Goal: Information Seeking & Learning: Find specific fact

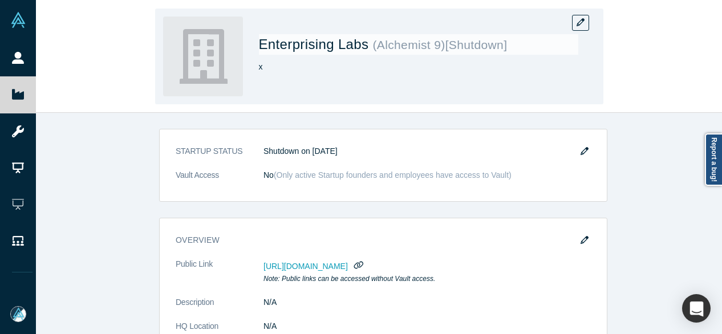
scroll to position [171, 0]
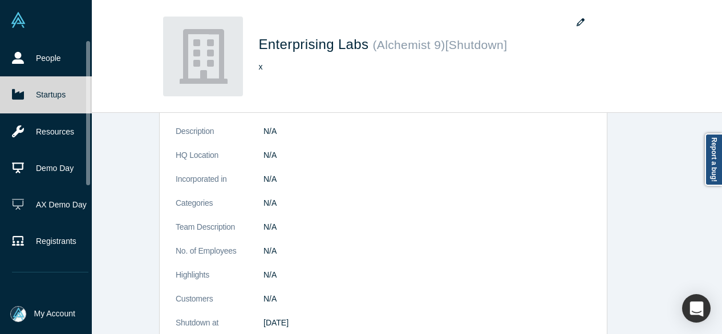
click at [24, 96] on link "Startups" at bounding box center [50, 94] width 100 height 36
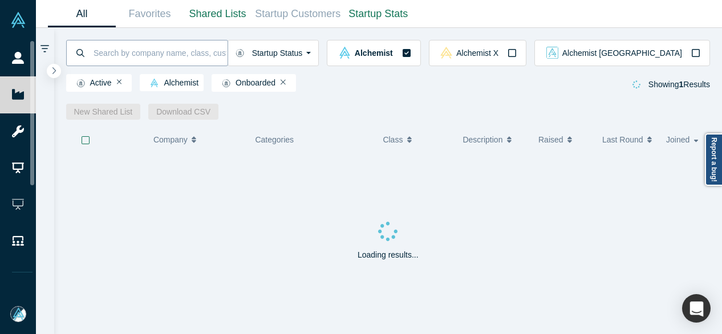
click at [151, 51] on input at bounding box center [159, 52] width 135 height 27
paste input "Gold Collar"
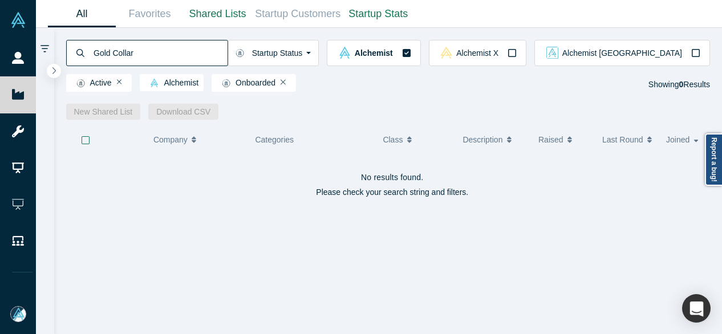
drag, startPoint x: 151, startPoint y: 58, endPoint x: 92, endPoint y: 54, distance: 58.8
click at [94, 52] on input "Gold Collar" at bounding box center [159, 52] width 135 height 27
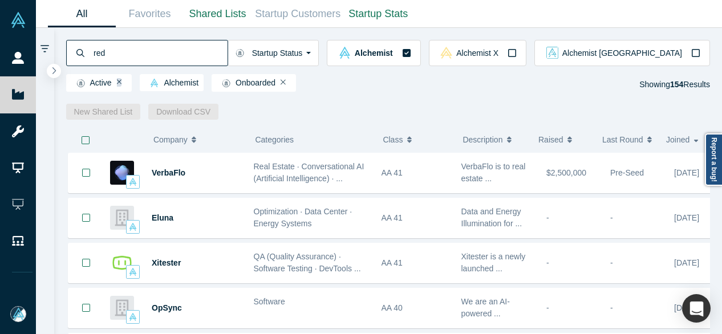
click at [121, 85] on icon "Remove Filter" at bounding box center [119, 82] width 5 height 5
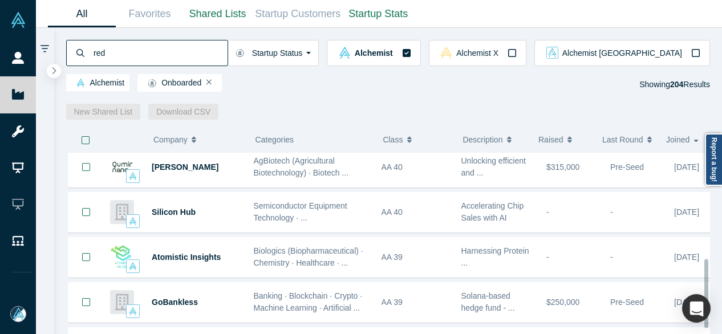
scroll to position [285, 0]
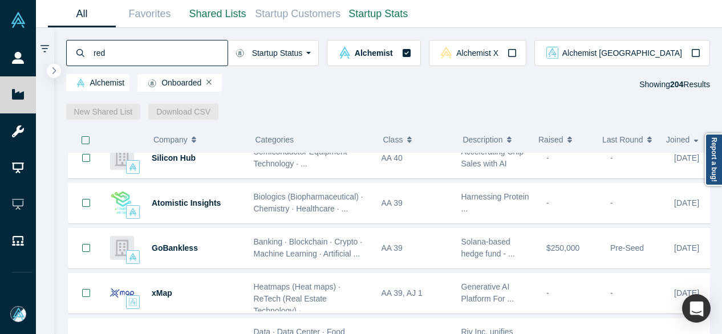
drag, startPoint x: 137, startPoint y: 52, endPoint x: 88, endPoint y: 52, distance: 49.6
click at [87, 54] on div "red" at bounding box center [147, 53] width 162 height 26
paste input "[PERSON_NAME]"
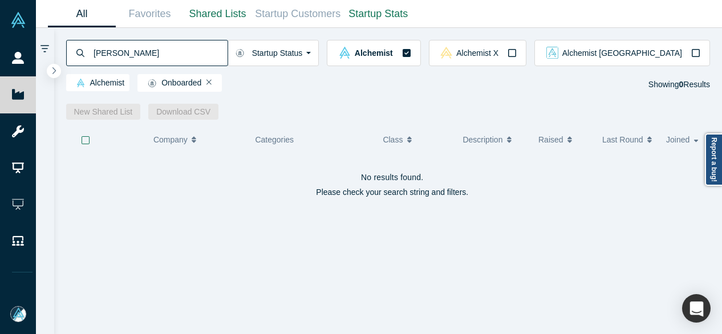
drag, startPoint x: 144, startPoint y: 53, endPoint x: 92, endPoint y: 52, distance: 51.9
click at [92, 52] on input "[PERSON_NAME]" at bounding box center [159, 52] width 135 height 27
drag, startPoint x: 117, startPoint y: 53, endPoint x: 73, endPoint y: 50, distance: 44.6
click at [73, 50] on div "neotia" at bounding box center [147, 53] width 162 height 26
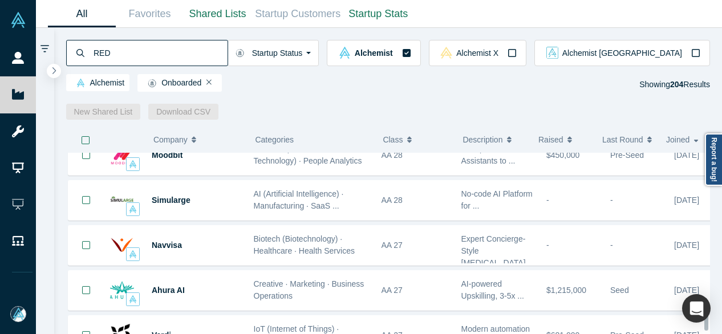
scroll to position [4306, 0]
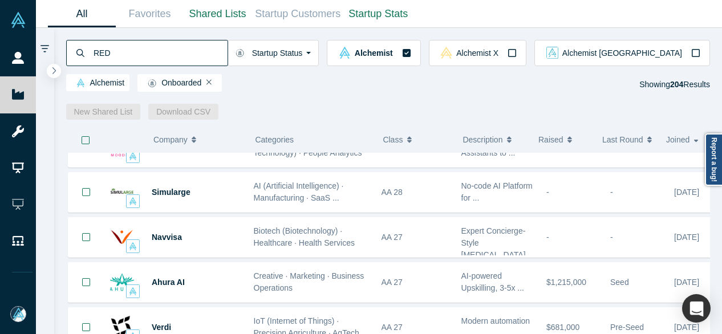
drag, startPoint x: 120, startPoint y: 54, endPoint x: 74, endPoint y: 47, distance: 46.7
click at [73, 48] on div "RED" at bounding box center [147, 53] width 162 height 26
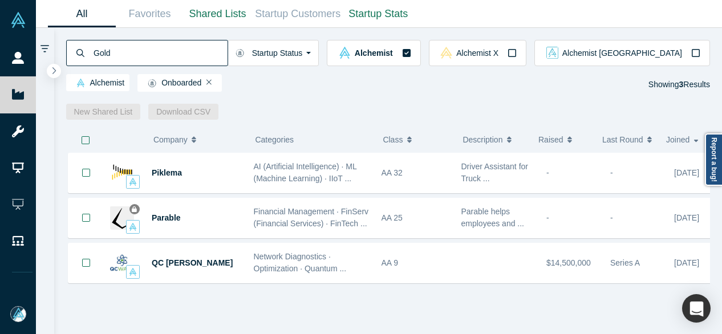
drag, startPoint x: 149, startPoint y: 56, endPoint x: 93, endPoint y: 52, distance: 56.0
click at [93, 52] on input "Gold" at bounding box center [159, 52] width 135 height 27
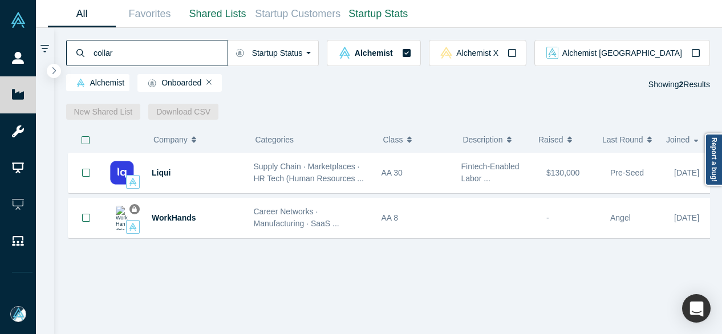
drag, startPoint x: 127, startPoint y: 55, endPoint x: 87, endPoint y: 55, distance: 39.9
click at [87, 55] on div "collar" at bounding box center [147, 53] width 162 height 26
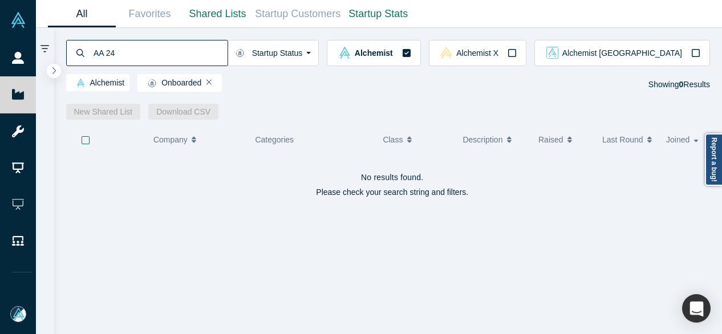
drag, startPoint x: 131, startPoint y: 54, endPoint x: 86, endPoint y: 50, distance: 45.3
click at [90, 50] on div "AA 24" at bounding box center [147, 53] width 162 height 26
type input "AA 24"
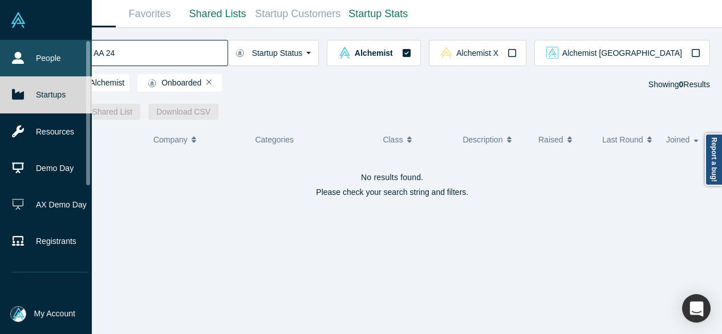
click at [15, 54] on icon at bounding box center [18, 58] width 12 height 12
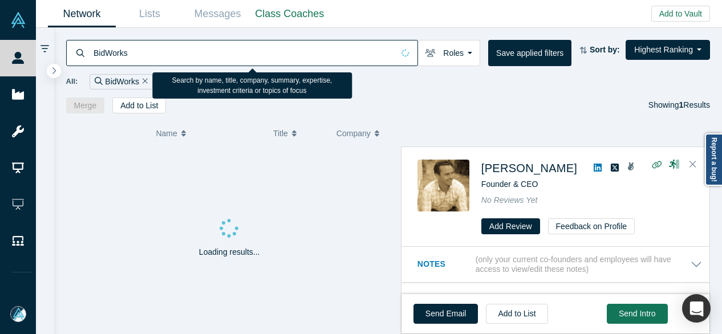
drag, startPoint x: 216, startPoint y: 47, endPoint x: 120, endPoint y: 59, distance: 97.1
click at [120, 59] on input "BidWorks" at bounding box center [242, 52] width 301 height 27
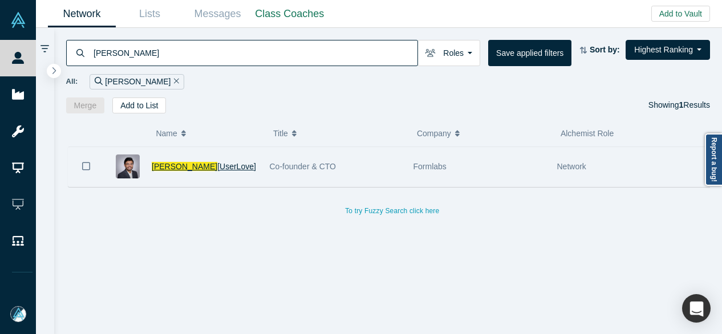
type input "[PERSON_NAME]"
click at [156, 166] on span "[PERSON_NAME]" at bounding box center [185, 166] width 66 height 9
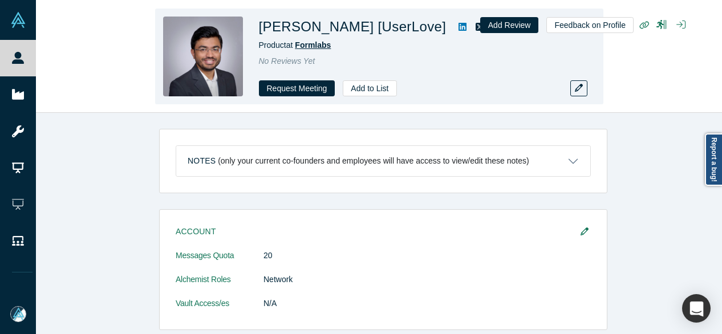
click at [312, 47] on span "Formlabs" at bounding box center [313, 44] width 36 height 9
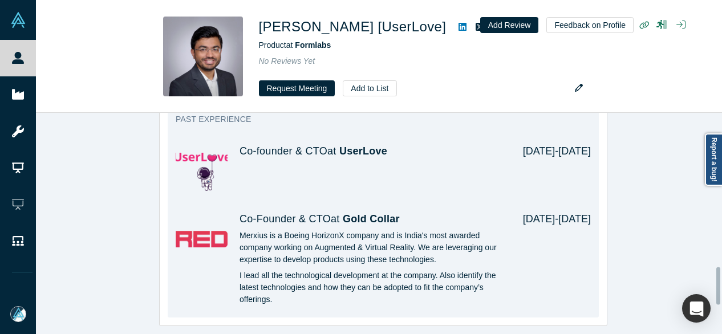
scroll to position [912, 0]
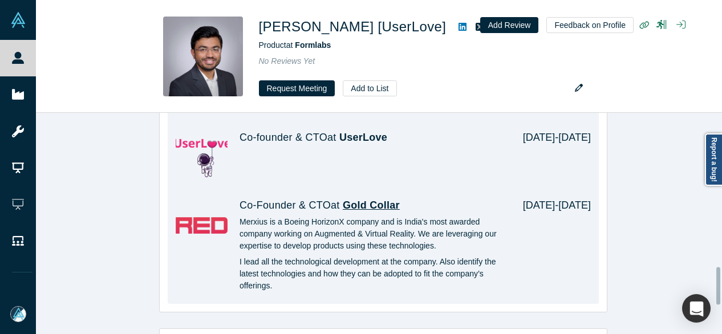
click at [383, 200] on span "Gold Collar" at bounding box center [371, 205] width 57 height 11
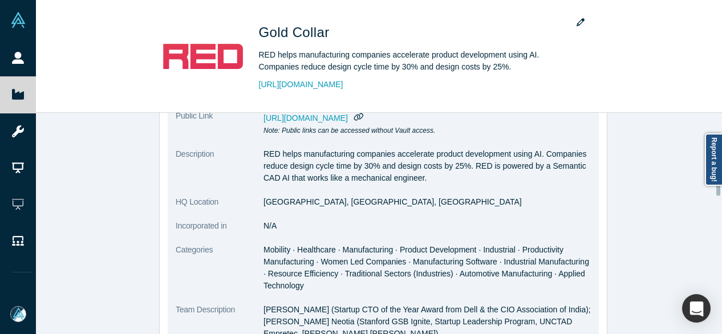
scroll to position [171, 0]
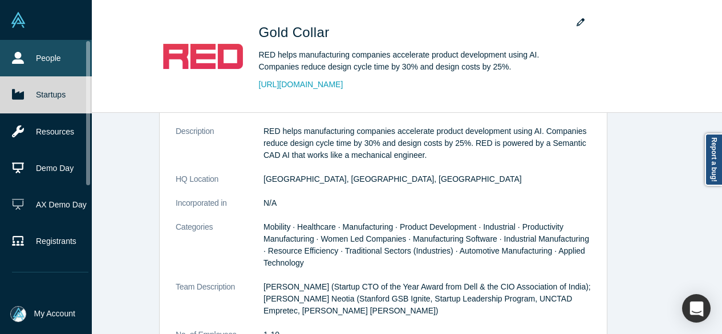
click at [24, 52] on link "People" at bounding box center [50, 58] width 100 height 36
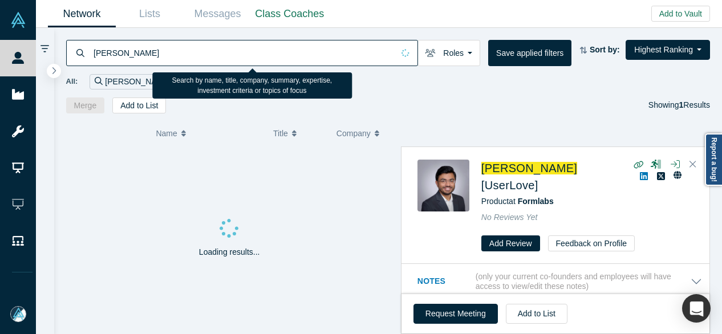
drag, startPoint x: 164, startPoint y: 57, endPoint x: 94, endPoint y: 54, distance: 70.2
click at [94, 54] on input "[PERSON_NAME]" at bounding box center [242, 52] width 301 height 27
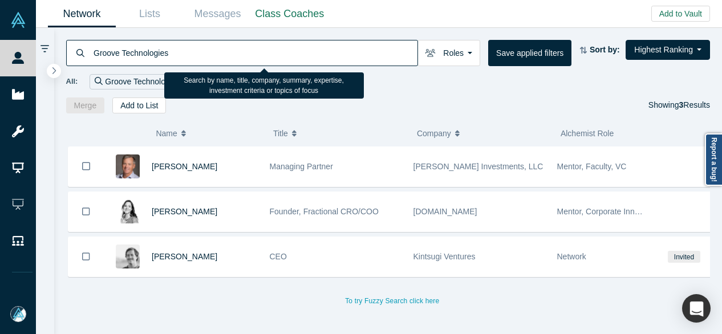
drag, startPoint x: 124, startPoint y: 51, endPoint x: 197, endPoint y: 50, distance: 73.0
click at [197, 50] on input "Groove Technologies" at bounding box center [254, 52] width 325 height 27
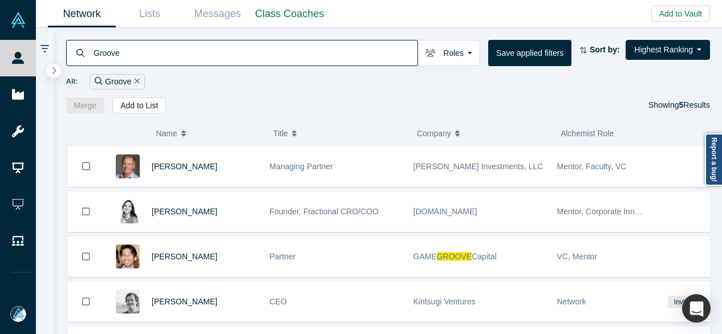
drag, startPoint x: 156, startPoint y: 51, endPoint x: 75, endPoint y: 52, distance: 80.4
click at [75, 52] on div "Groove" at bounding box center [242, 53] width 352 height 26
paste input "HighRscout"
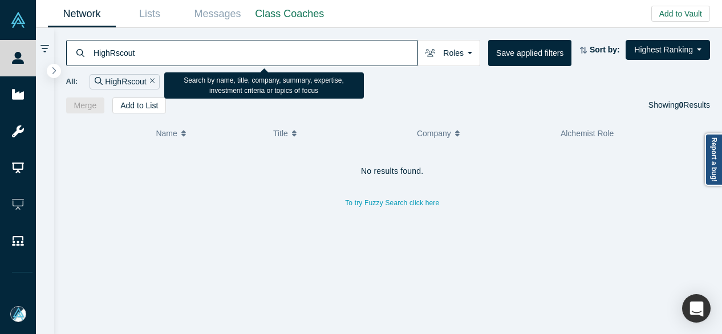
drag, startPoint x: 147, startPoint y: 51, endPoint x: 93, endPoint y: 50, distance: 54.2
click at [93, 50] on input "HighRscout" at bounding box center [254, 52] width 325 height 27
paste input "[PERSON_NAME]"
type input "[PERSON_NAME]"
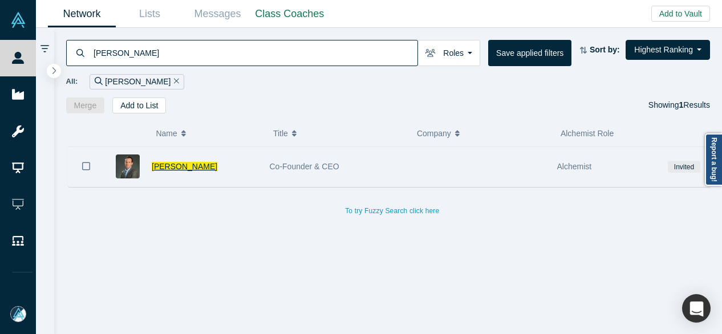
click at [185, 167] on span "[PERSON_NAME]" at bounding box center [185, 166] width 66 height 9
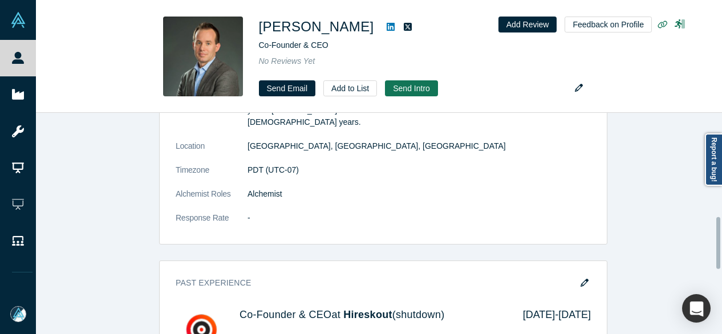
scroll to position [456, 0]
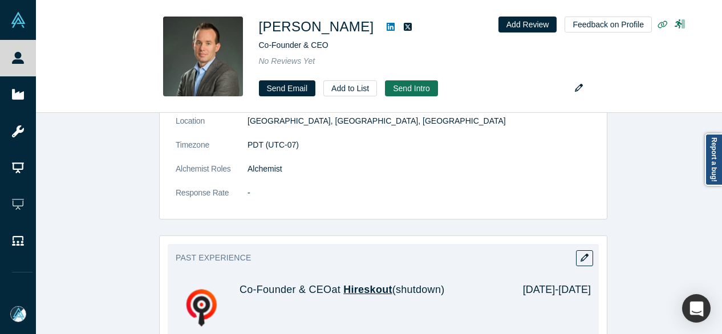
click at [367, 284] on span "Hireskout" at bounding box center [367, 289] width 48 height 11
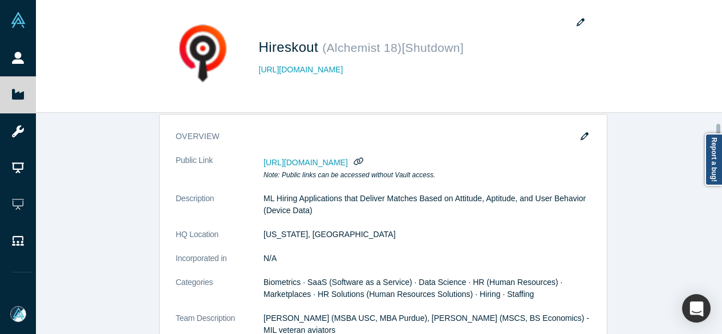
scroll to position [171, 0]
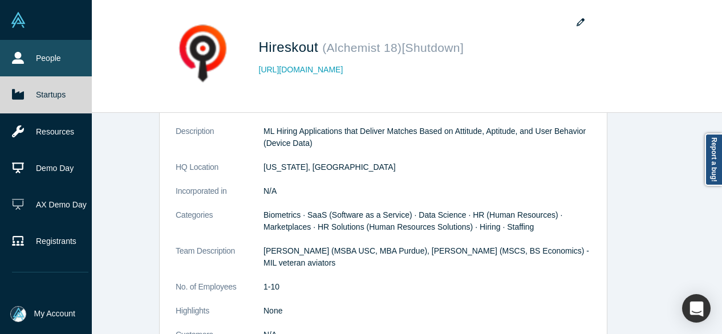
click at [28, 57] on link "People" at bounding box center [50, 58] width 100 height 36
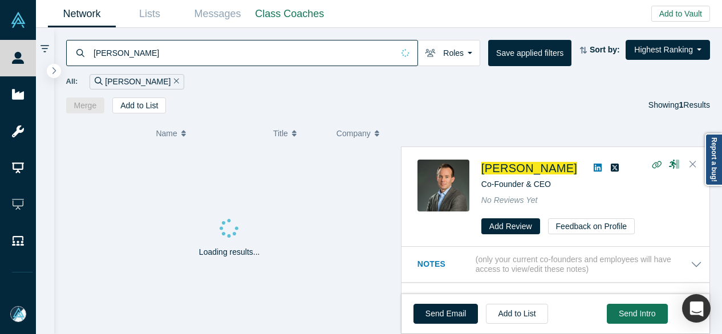
drag, startPoint x: 153, startPoint y: 54, endPoint x: 71, endPoint y: 52, distance: 82.1
click at [76, 54] on div "[PERSON_NAME]" at bounding box center [242, 53] width 352 height 26
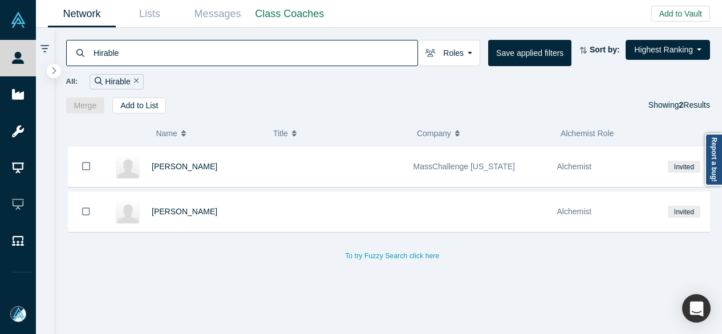
drag, startPoint x: 133, startPoint y: 54, endPoint x: 78, endPoint y: 56, distance: 55.9
click at [78, 56] on div "Hirable" at bounding box center [242, 53] width 352 height 26
paste input "[PERSON_NAME]"
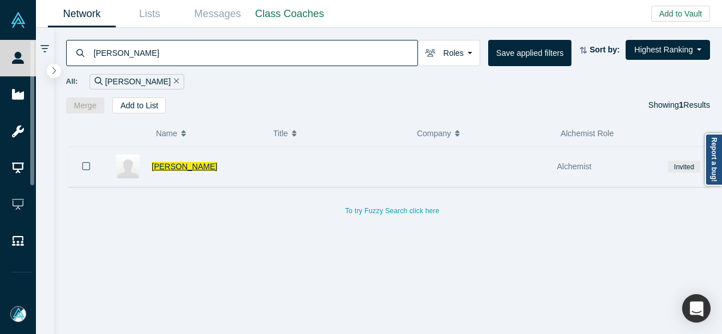
type input "[PERSON_NAME]"
click at [159, 167] on span "[PERSON_NAME]" at bounding box center [185, 166] width 66 height 9
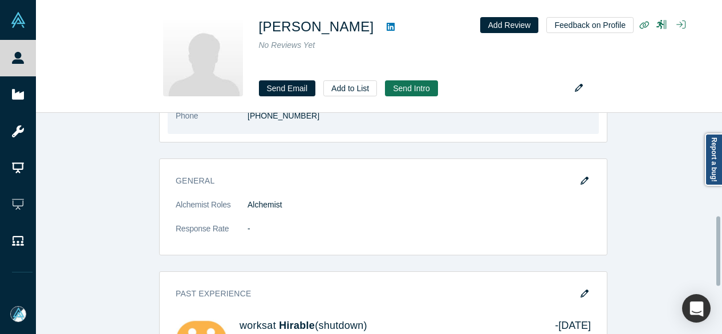
scroll to position [342, 0]
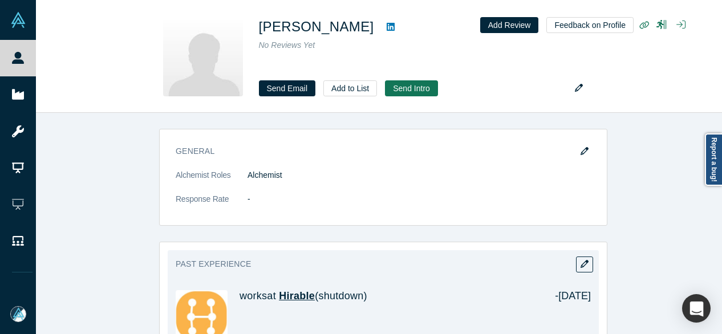
click at [291, 290] on span "Hirable" at bounding box center [297, 295] width 36 height 11
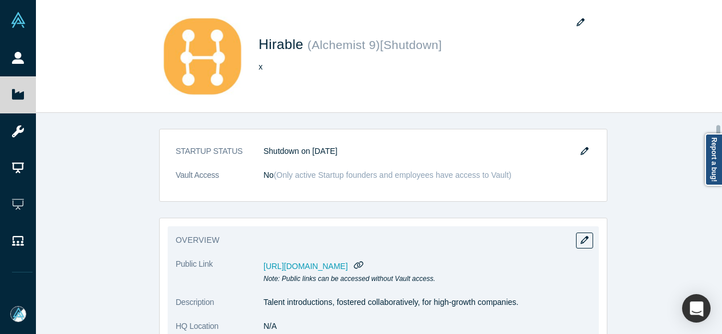
scroll to position [171, 0]
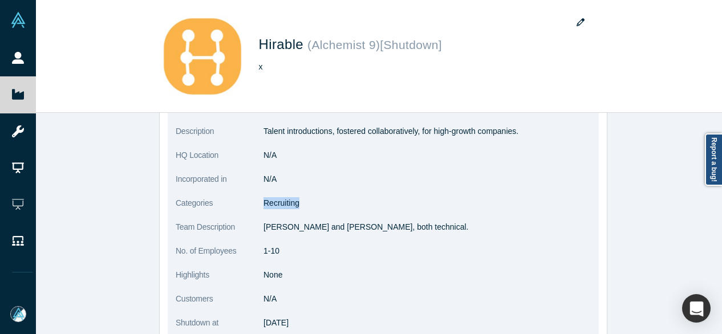
drag, startPoint x: 296, startPoint y: 204, endPoint x: 260, endPoint y: 204, distance: 35.9
click at [263, 204] on dd "Recruiting" at bounding box center [426, 203] width 327 height 12
copy span "Recruiting"
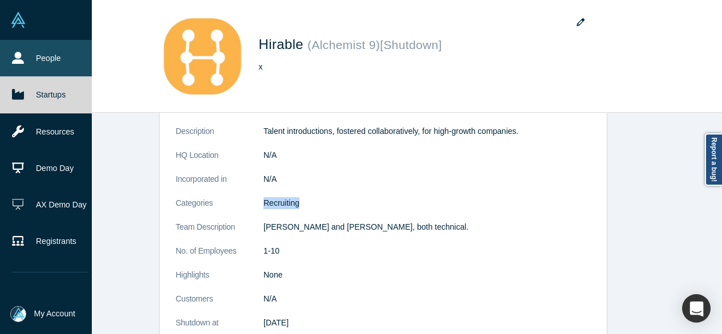
click at [27, 51] on link "People" at bounding box center [50, 58] width 100 height 36
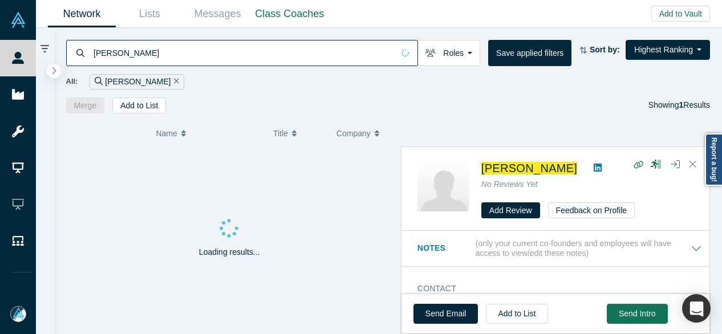
drag, startPoint x: 148, startPoint y: 55, endPoint x: 88, endPoint y: 55, distance: 59.9
click at [88, 55] on div "[PERSON_NAME]" at bounding box center [242, 53] width 352 height 26
paste input "Intuitive-ai, Inc"
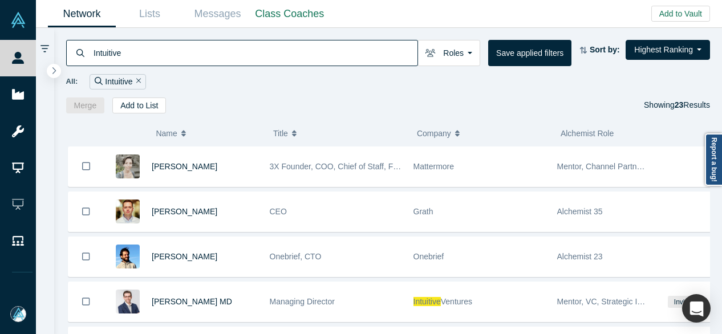
type input "Intuitive"
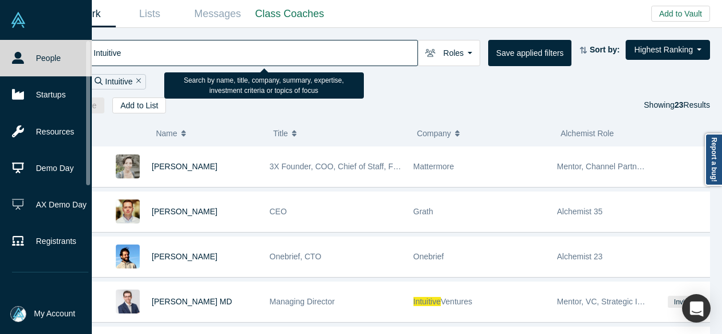
click at [17, 55] on icon at bounding box center [18, 58] width 12 height 12
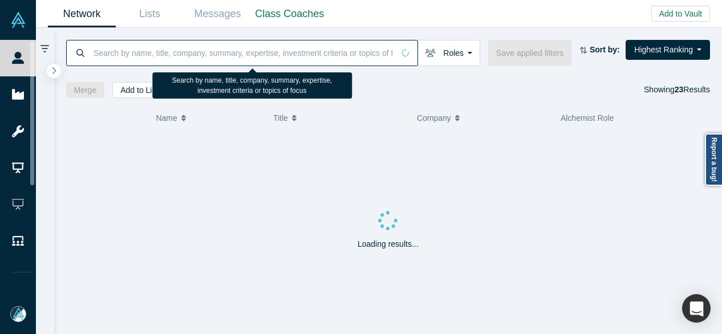
click at [149, 53] on input at bounding box center [242, 52] width 301 height 27
paste input "[PERSON_NAME]"
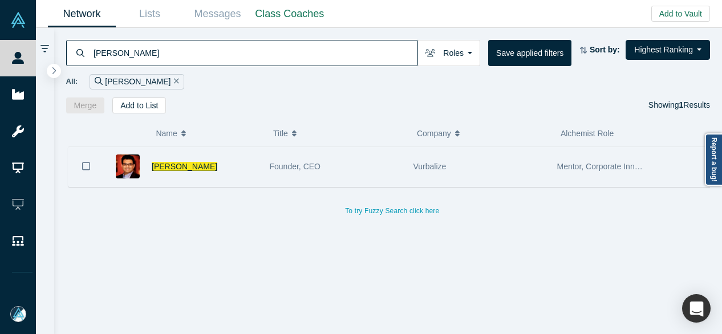
type input "[PERSON_NAME]"
click at [167, 169] on span "[PERSON_NAME]" at bounding box center [185, 166] width 66 height 9
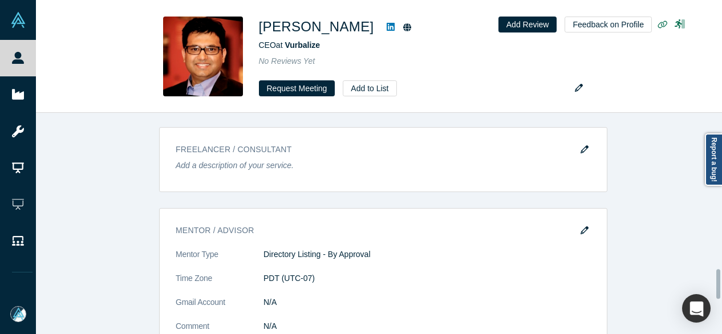
scroll to position [1026, 0]
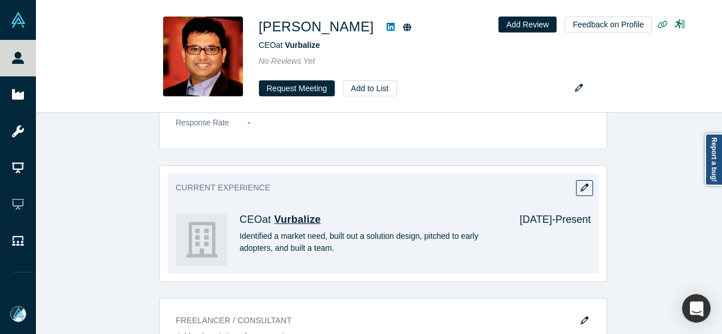
click at [279, 216] on span "Vurbalize" at bounding box center [297, 219] width 47 height 11
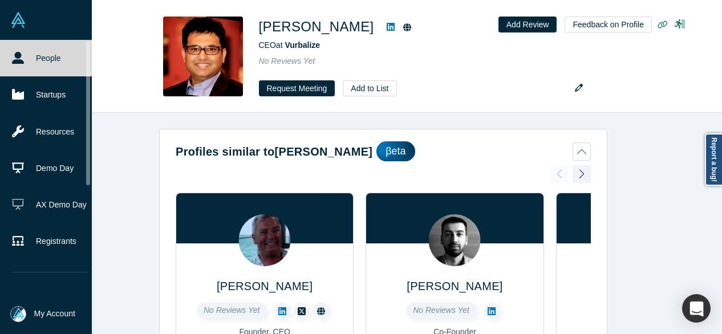
click at [31, 60] on link "People" at bounding box center [50, 58] width 100 height 36
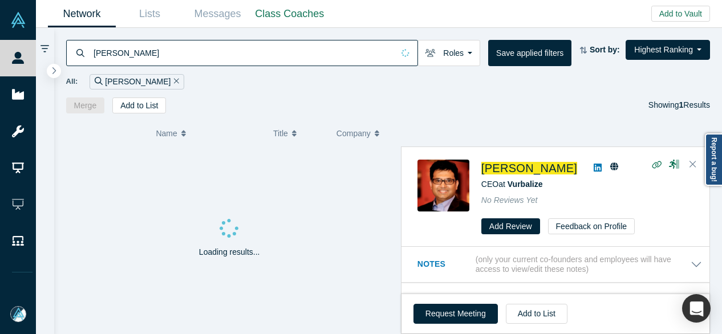
drag, startPoint x: 151, startPoint y: 51, endPoint x: 77, endPoint y: 50, distance: 74.2
click at [76, 54] on div "[PERSON_NAME]" at bounding box center [242, 53] width 352 height 26
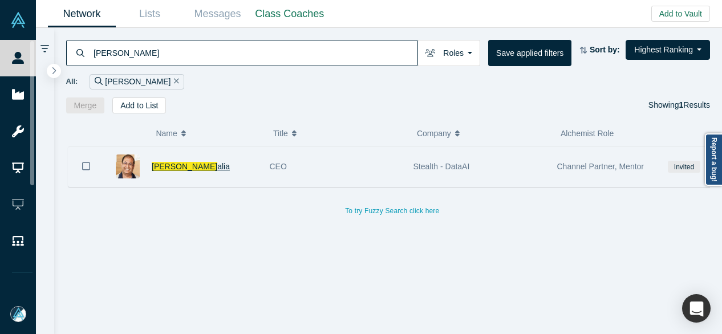
type input "[PERSON_NAME]"
click at [165, 168] on span "[PERSON_NAME]" at bounding box center [185, 166] width 66 height 9
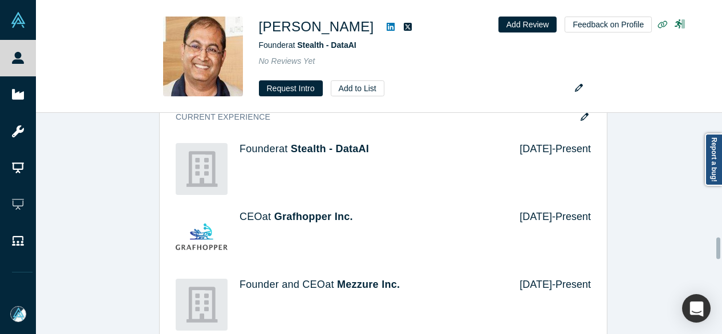
scroll to position [1229, 0]
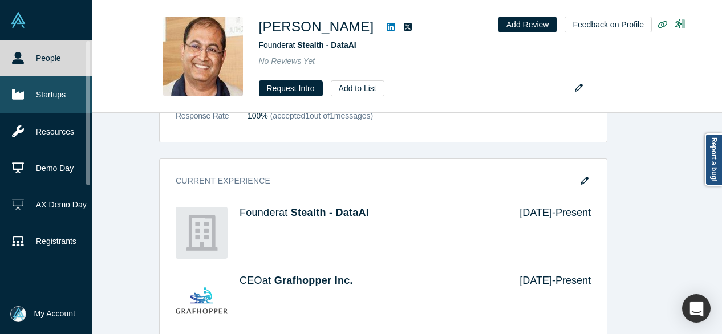
click at [38, 91] on link "Startups" at bounding box center [50, 94] width 100 height 36
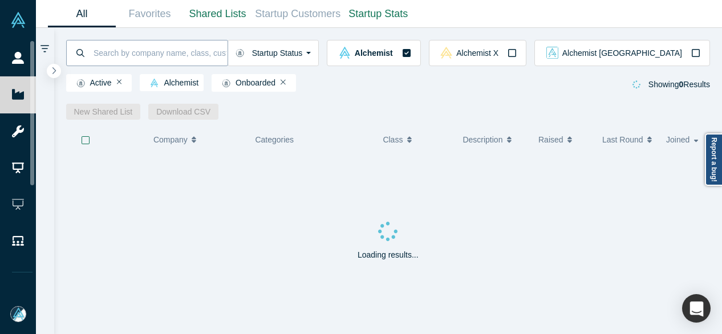
click at [118, 53] on input at bounding box center [159, 52] width 135 height 27
paste input "[PERSON_NAME]"
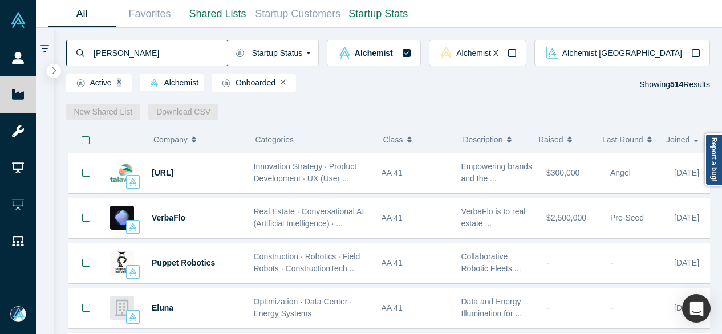
click at [120, 83] on icon "Remove Filter" at bounding box center [119, 82] width 5 height 5
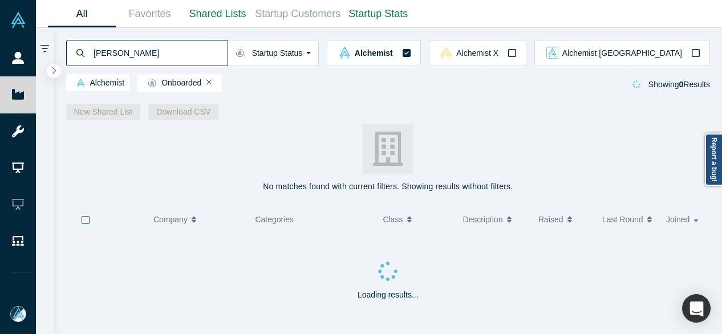
drag, startPoint x: 148, startPoint y: 54, endPoint x: 70, endPoint y: 50, distance: 78.8
click at [70, 50] on div "[PERSON_NAME]" at bounding box center [147, 53] width 162 height 26
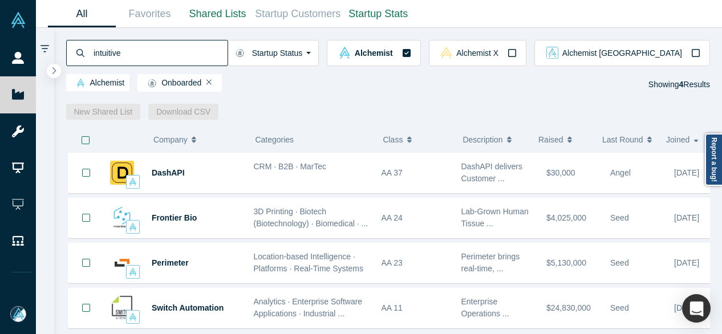
drag, startPoint x: 146, startPoint y: 56, endPoint x: 87, endPoint y: 52, distance: 59.4
click at [87, 52] on div "intuitive" at bounding box center [147, 53] width 162 height 26
paste input "[PERSON_NAME]"
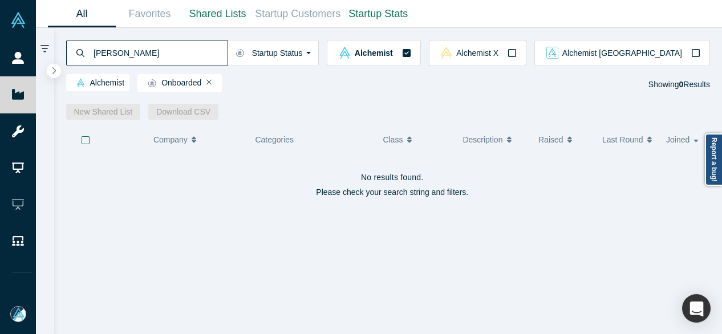
drag, startPoint x: 131, startPoint y: 56, endPoint x: 81, endPoint y: 54, distance: 49.6
click at [81, 54] on div "[PERSON_NAME]" at bounding box center [147, 53] width 162 height 26
paste input "Intuitive-ai, Inc"
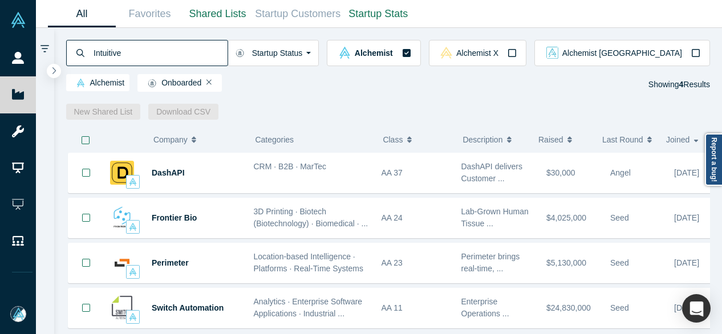
type input "Intuitive"
